Goal: Transaction & Acquisition: Book appointment/travel/reservation

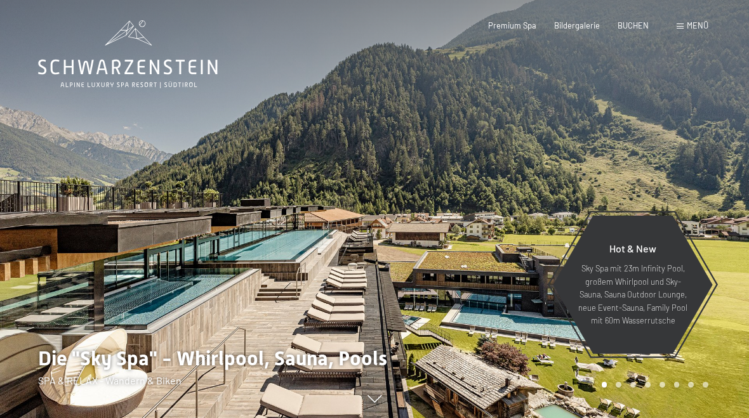
click at [639, 23] on span "BUCHEN" at bounding box center [633, 25] width 31 height 10
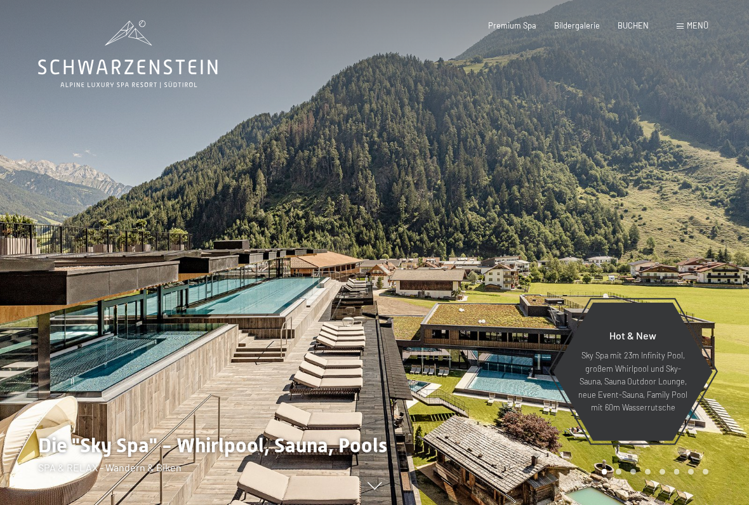
click at [695, 28] on span "Menü" at bounding box center [698, 25] width 22 height 10
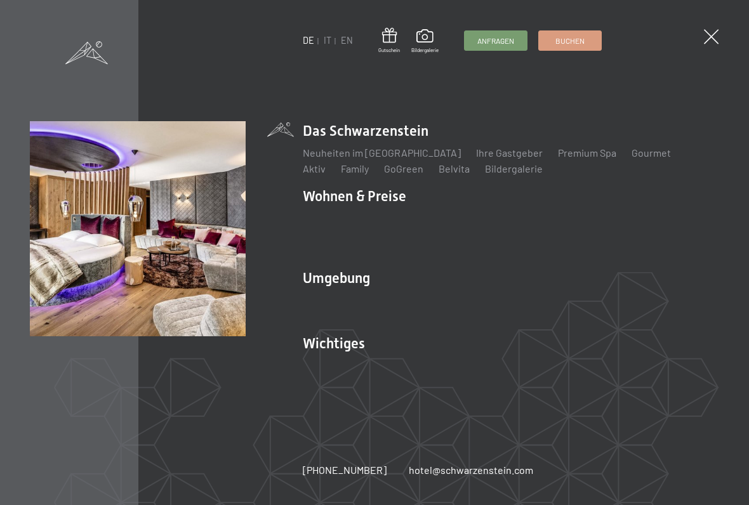
click at [464, 222] on link "Zimmer & Preise" at bounding box center [438, 218] width 74 height 12
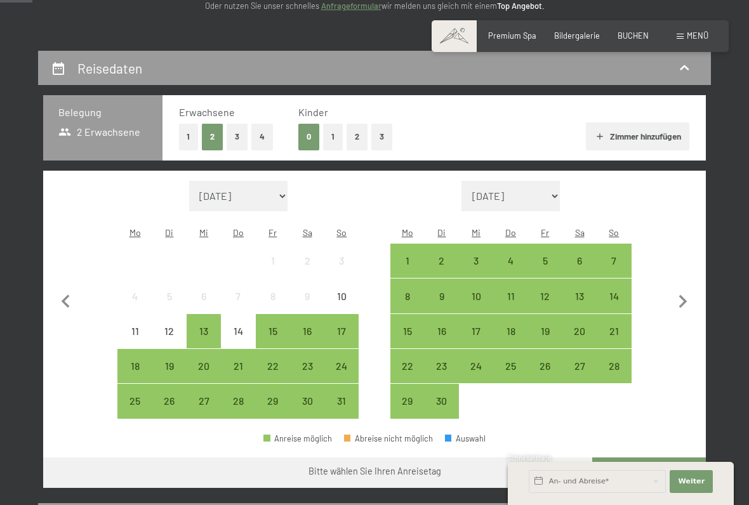
scroll to position [195, 0]
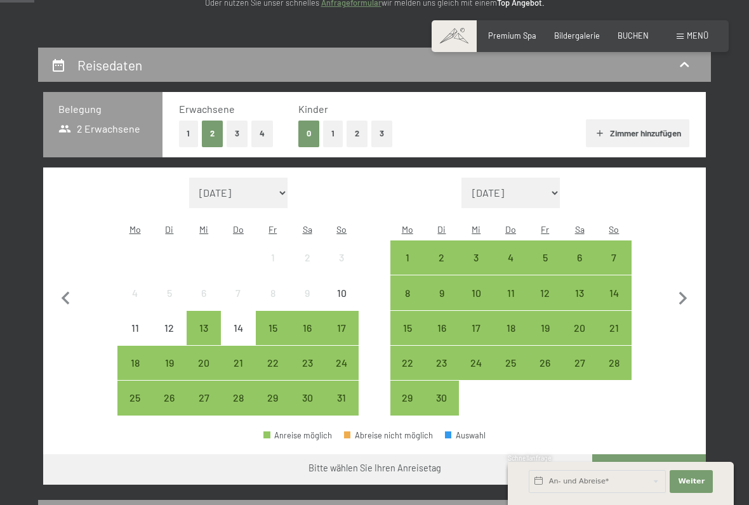
click at [686, 292] on icon "button" at bounding box center [683, 298] width 8 height 13
select select "[DATE]"
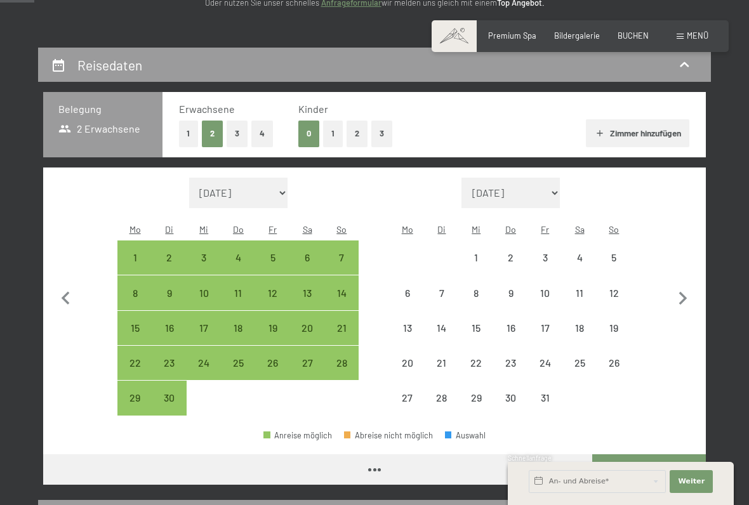
select select "[DATE]"
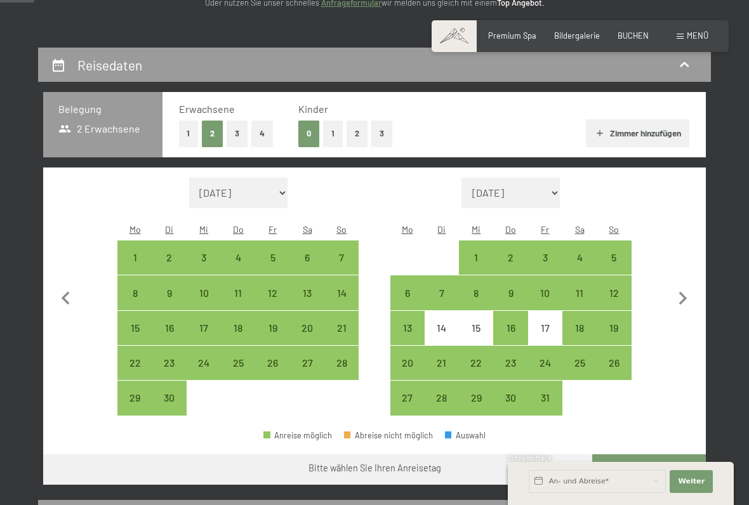
click at [443, 288] on div "7" at bounding box center [442, 304] width 32 height 32
select select "[DATE]"
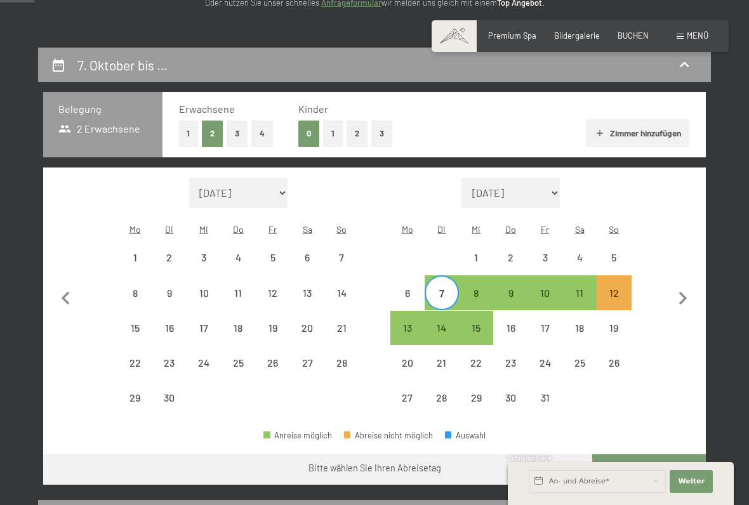
click at [620, 288] on div "12" at bounding box center [614, 304] width 32 height 32
select select "[DATE]"
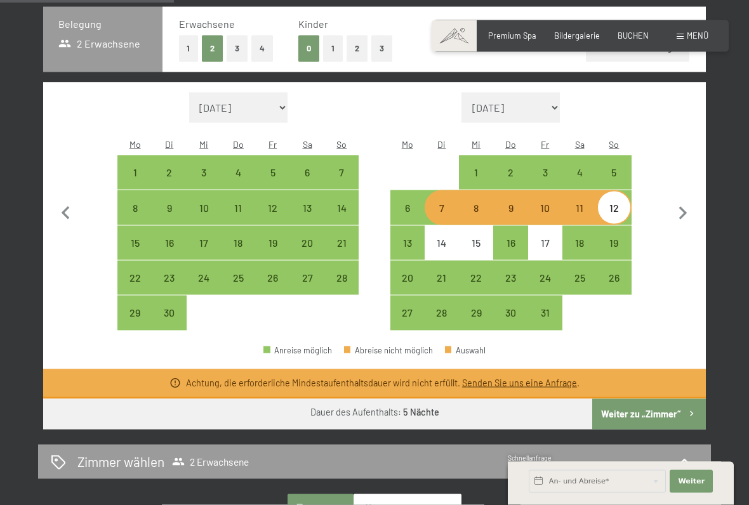
scroll to position [281, 0]
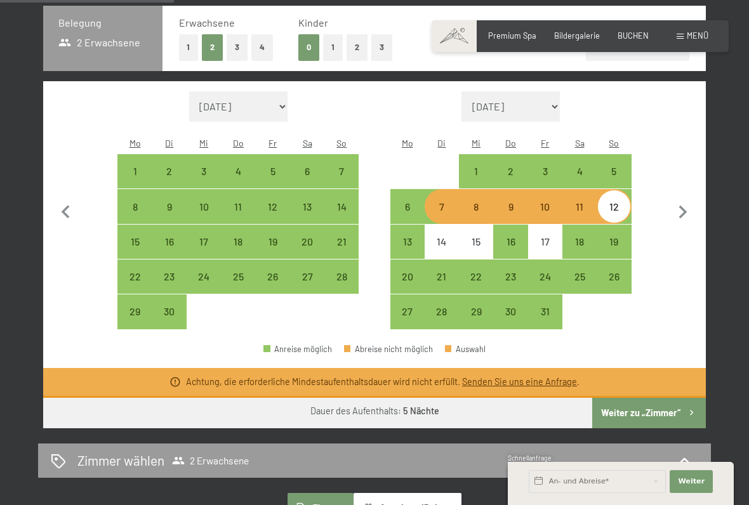
click at [658, 400] on button "Weiter zu „Zimmer“" at bounding box center [649, 413] width 114 height 30
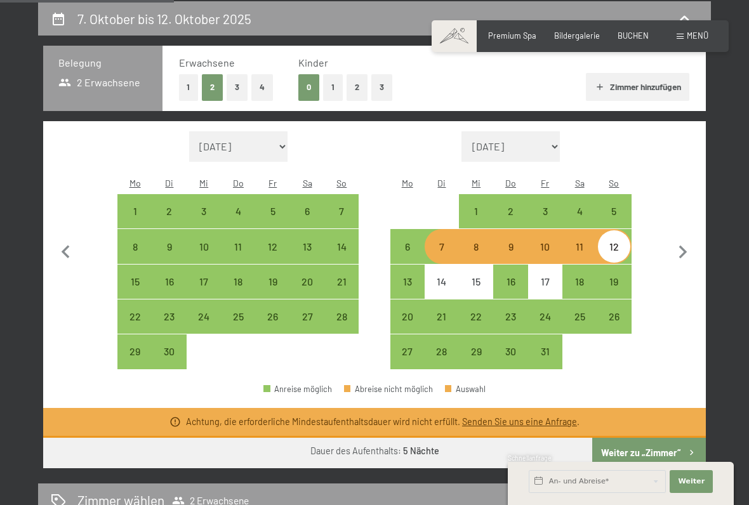
select select "[DATE]"
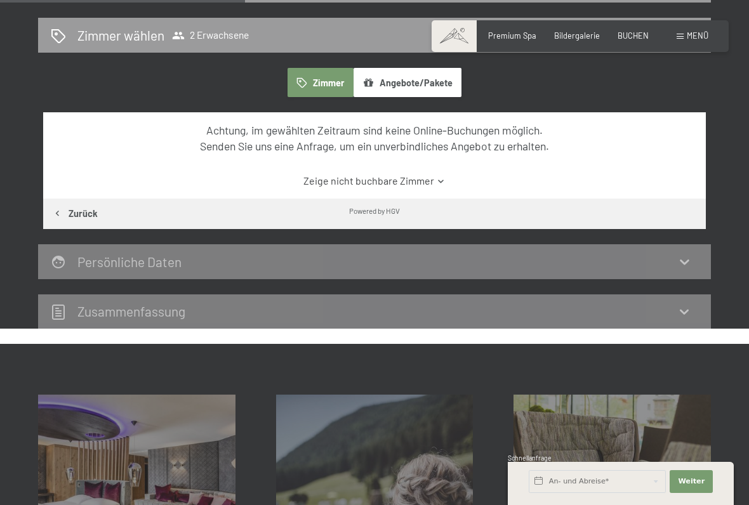
scroll to position [283, 0]
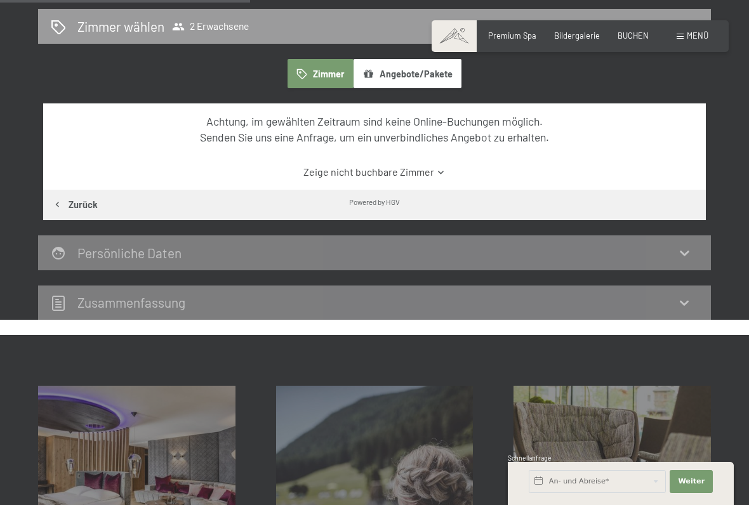
click at [437, 171] on icon at bounding box center [441, 173] width 10 height 10
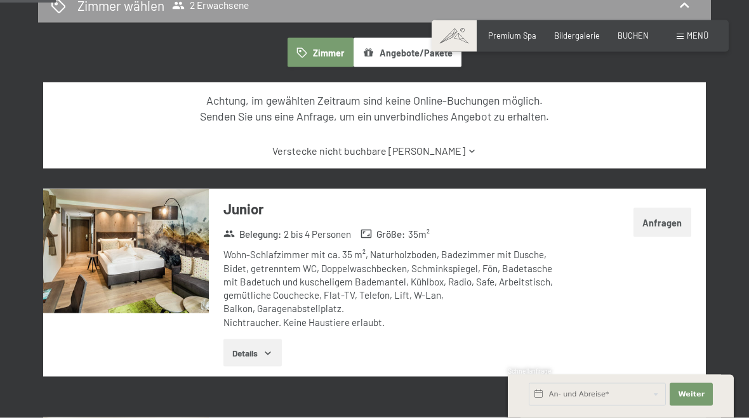
scroll to position [301, 0]
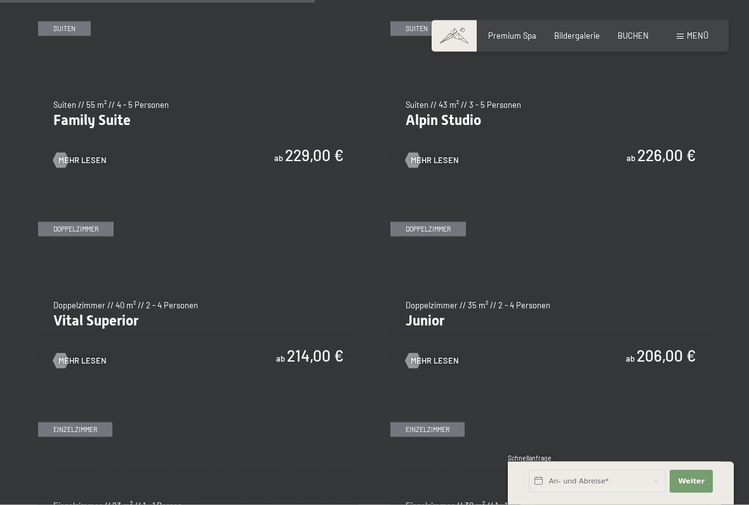
scroll to position [1279, 0]
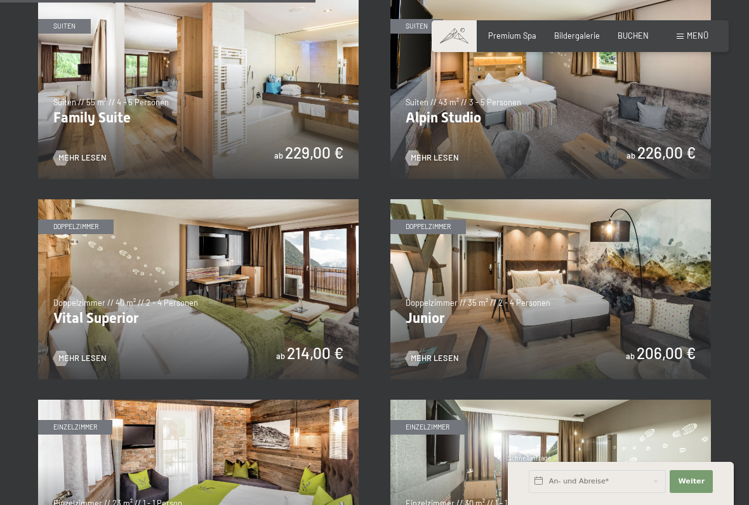
click at [91, 359] on img at bounding box center [198, 289] width 321 height 180
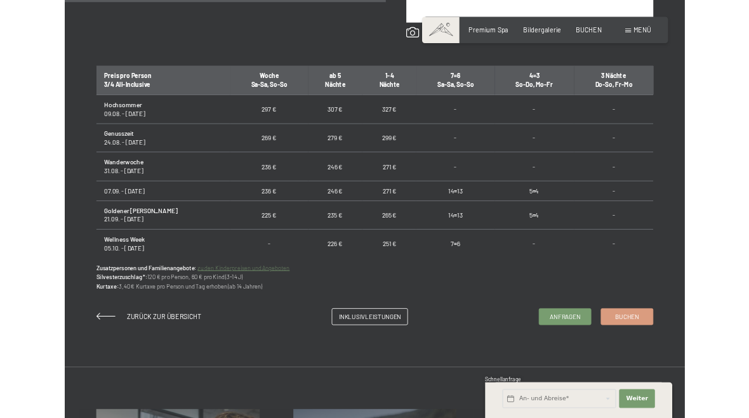
scroll to position [777, 0]
